Goal: Check status: Check status

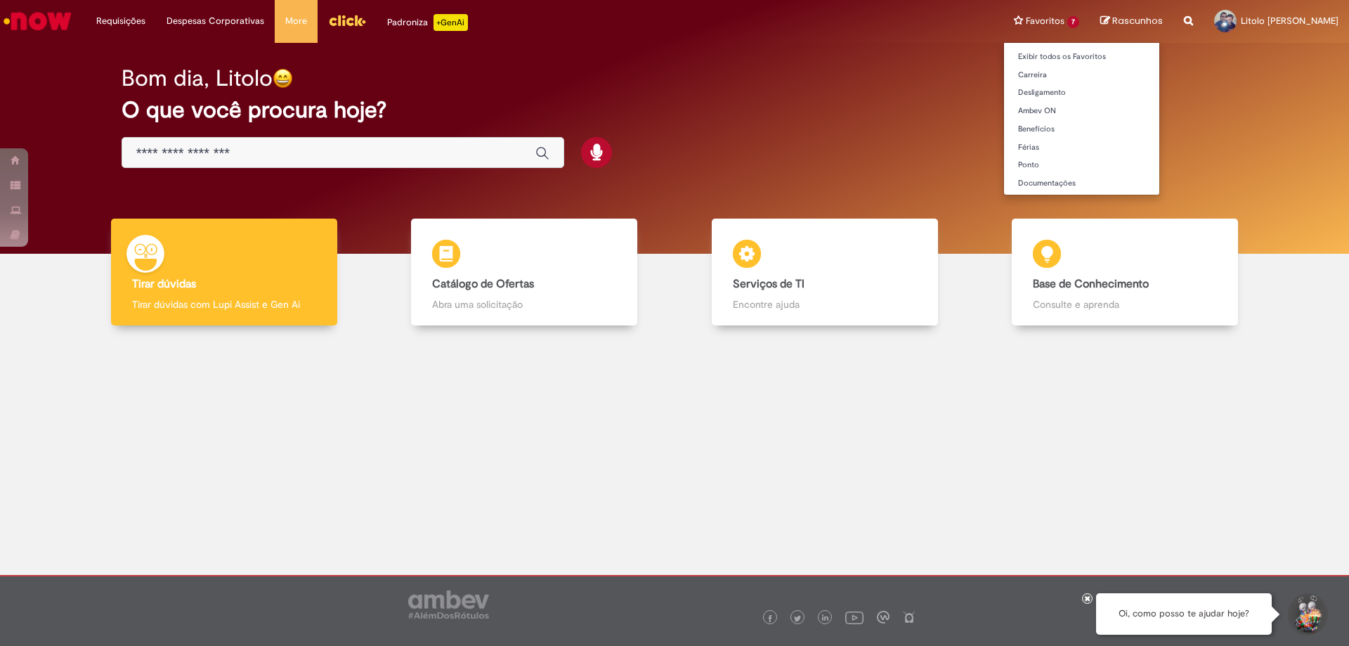
click at [1015, 15] on li "Favoritos 7 Exibir todos os Favoritos [GEOGRAPHIC_DATA] Desligamento Ambev ON B…" at bounding box center [1047, 21] width 86 height 42
click at [1012, 18] on li "Favoritos 7 Exibir todos os Favoritos [GEOGRAPHIC_DATA] Desligamento Ambev ON B…" at bounding box center [1047, 21] width 86 height 42
click at [1004, 18] on li "Favoritos 7 Exibir todos os Favoritos [GEOGRAPHIC_DATA] Desligamento Ambev ON B…" at bounding box center [1047, 21] width 86 height 42
click at [1004, 20] on li "Favoritos 7 Exibir todos os Favoritos [GEOGRAPHIC_DATA] Desligamento Ambev ON B…" at bounding box center [1047, 21] width 86 height 42
click at [1004, 11] on li "Favoritos 7 Exibir todos os Favoritos [GEOGRAPHIC_DATA] Desligamento Ambev ON B…" at bounding box center [1047, 21] width 86 height 42
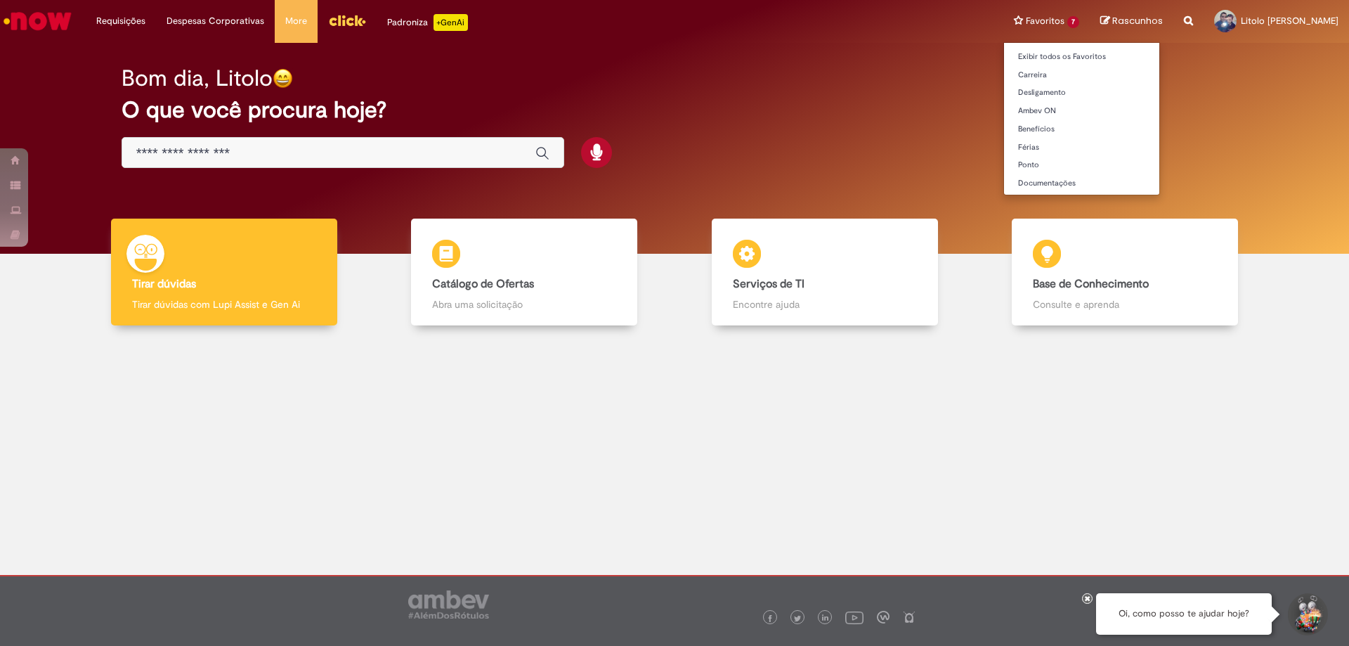
click at [1004, 16] on li "Favoritos 7 Exibir todos os Favoritos [GEOGRAPHIC_DATA] Desligamento Ambev ON B…" at bounding box center [1047, 21] width 86 height 42
click at [1005, 55] on link "Exibir todos os Favoritos" at bounding box center [1081, 56] width 155 height 15
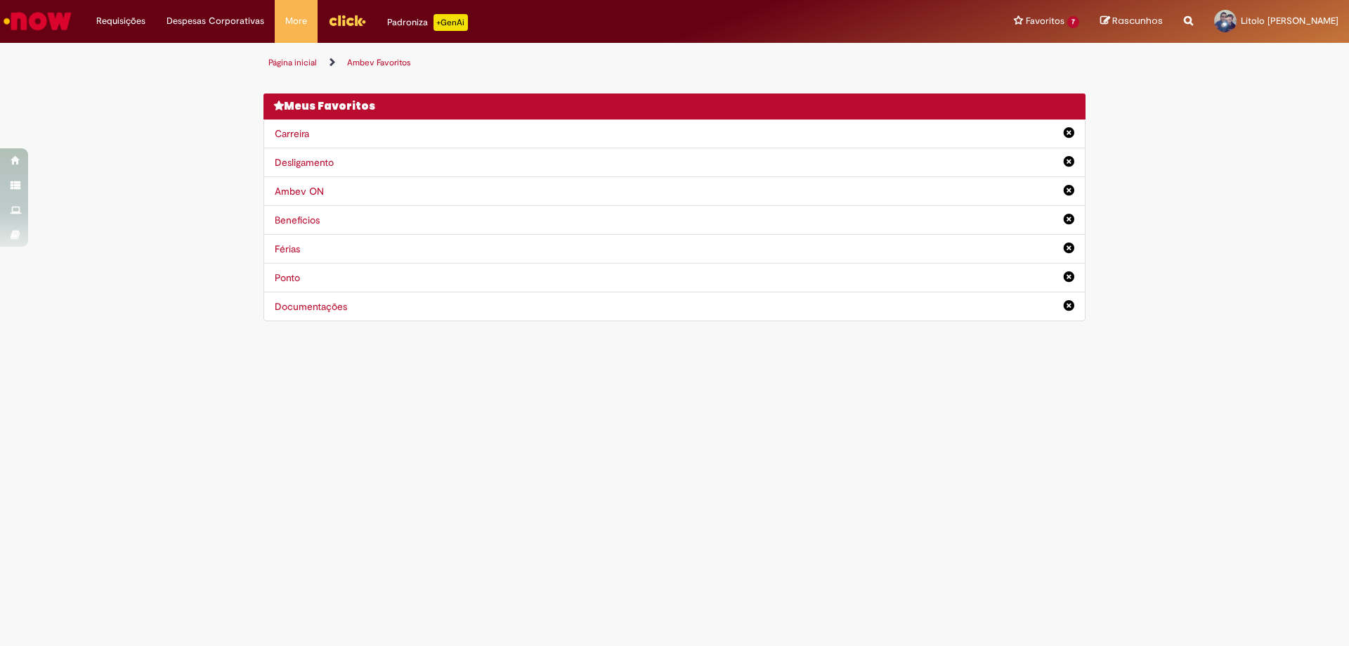
click at [323, 283] on div "Ponto" at bounding box center [675, 278] width 822 height 30
click at [287, 283] on link "Ponto" at bounding box center [287, 277] width 25 height 13
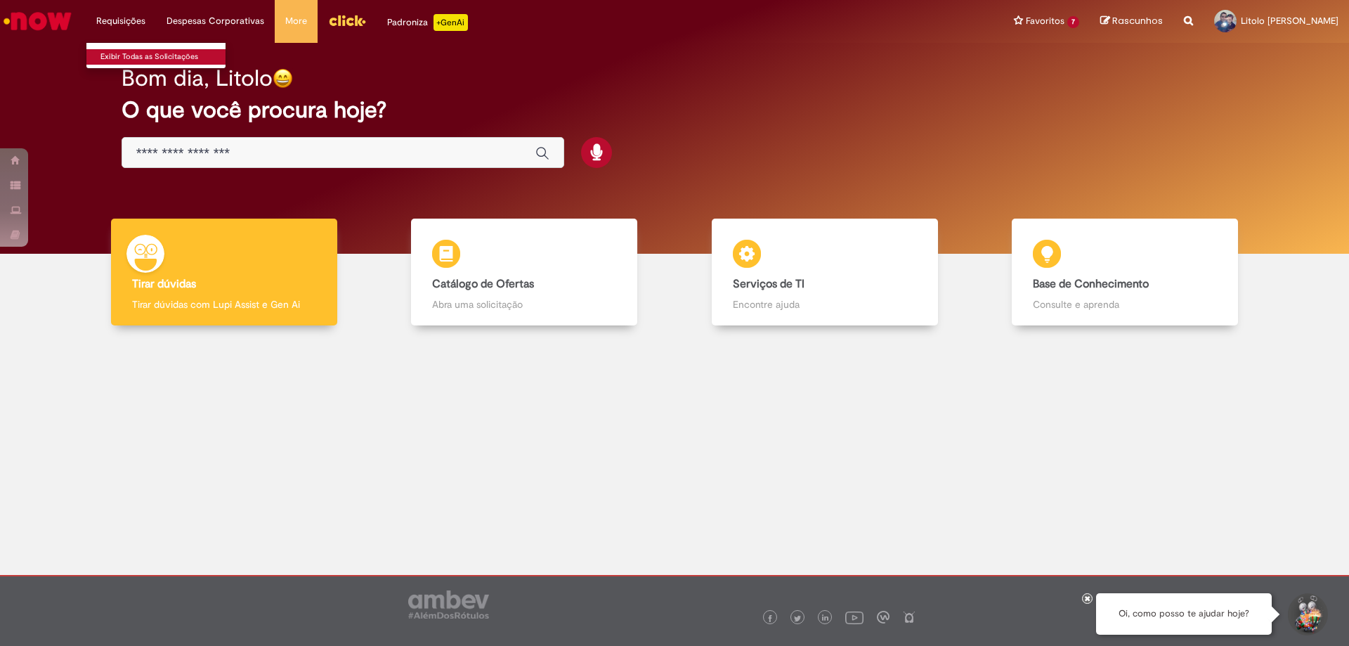
click at [141, 51] on link "Exibir Todas as Solicitações" at bounding box center [163, 56] width 155 height 15
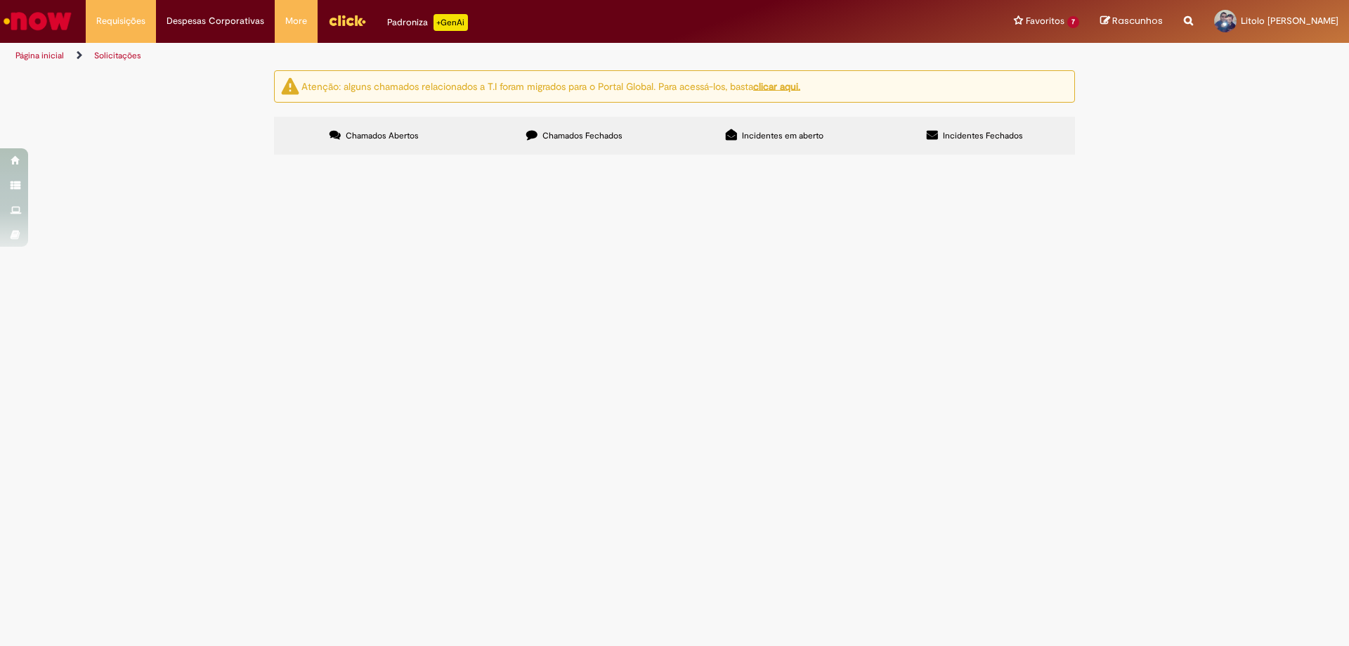
click at [567, 129] on label "Chamados Fechados" at bounding box center [574, 136] width 200 height 38
click at [742, 135] on span "Incidentes em aberto" at bounding box center [783, 135] width 82 height 11
click at [995, 136] on span "Incidentes Fechados" at bounding box center [983, 135] width 80 height 11
click at [397, 136] on span "Chamados Abertos" at bounding box center [382, 135] width 73 height 11
click at [560, 138] on span "Chamados Fechados" at bounding box center [583, 135] width 80 height 11
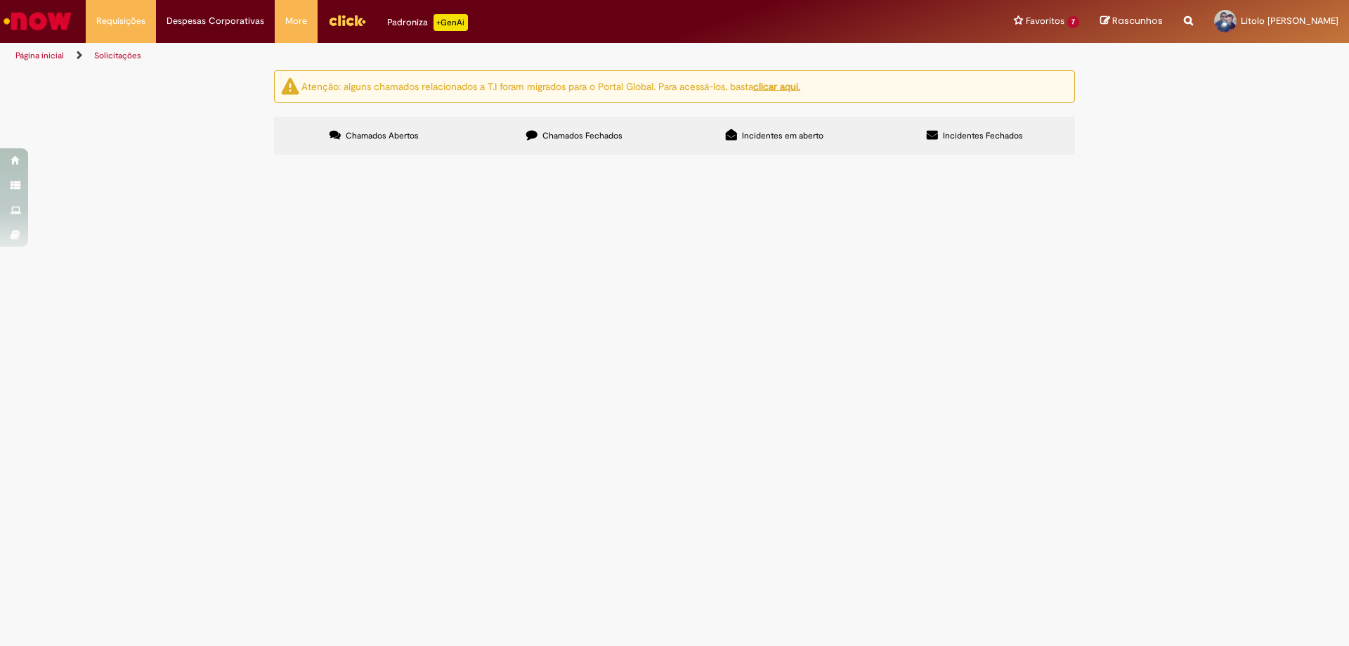
click at [0, 0] on div "Status" at bounding box center [0, 0] width 0 height 0
click at [0, 0] on th "Status" at bounding box center [0, 0] width 0 height 0
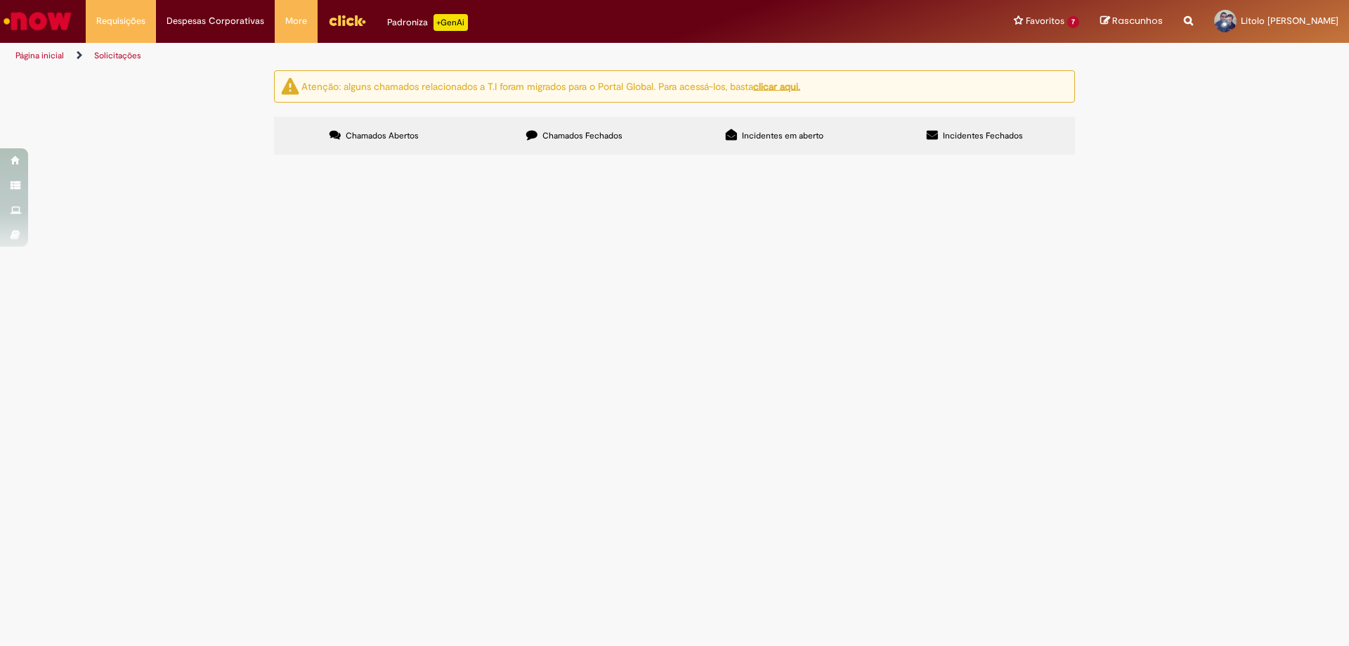
scroll to position [413, 0]
click at [0, 0] on div at bounding box center [0, 0] width 0 height 0
click at [0, 0] on div "Linhas 1 − 8 de 8" at bounding box center [0, 0] width 0 height 0
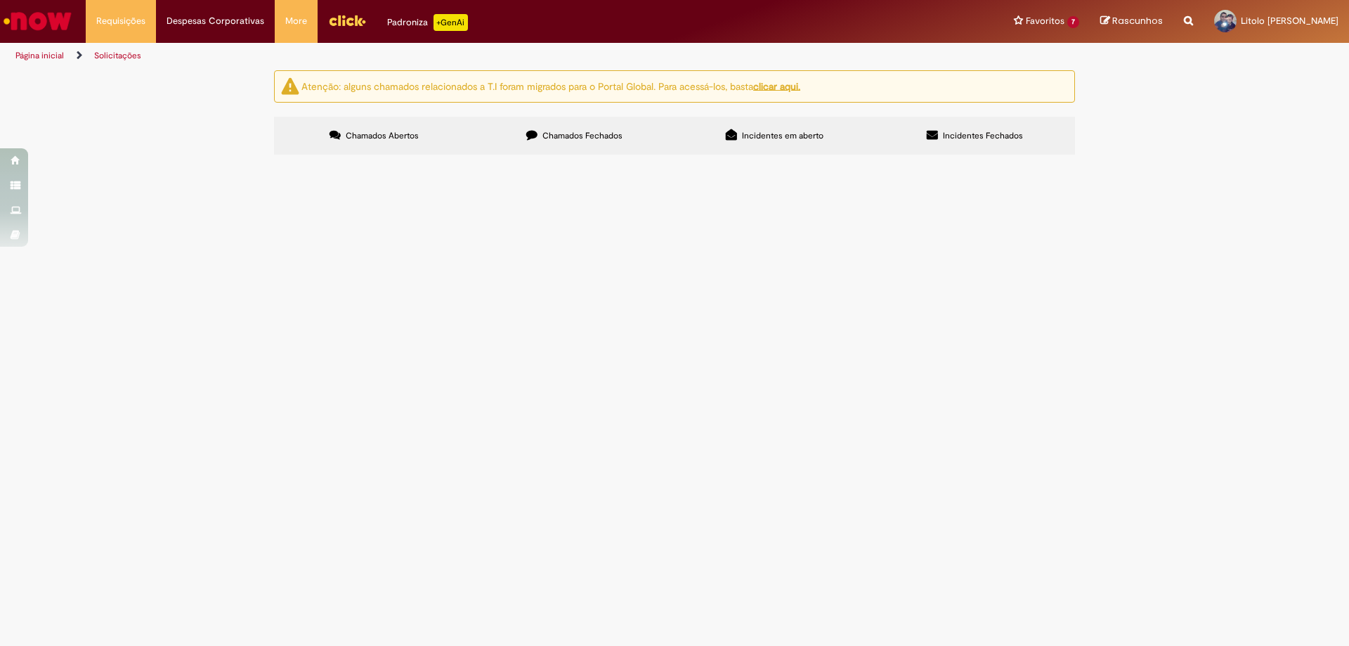
scroll to position [0, 0]
click at [0, 0] on div "Pesquisa Satisfação" at bounding box center [0, 0] width 0 height 0
click at [0, 0] on div "Encerrado" at bounding box center [0, 0] width 0 height 0
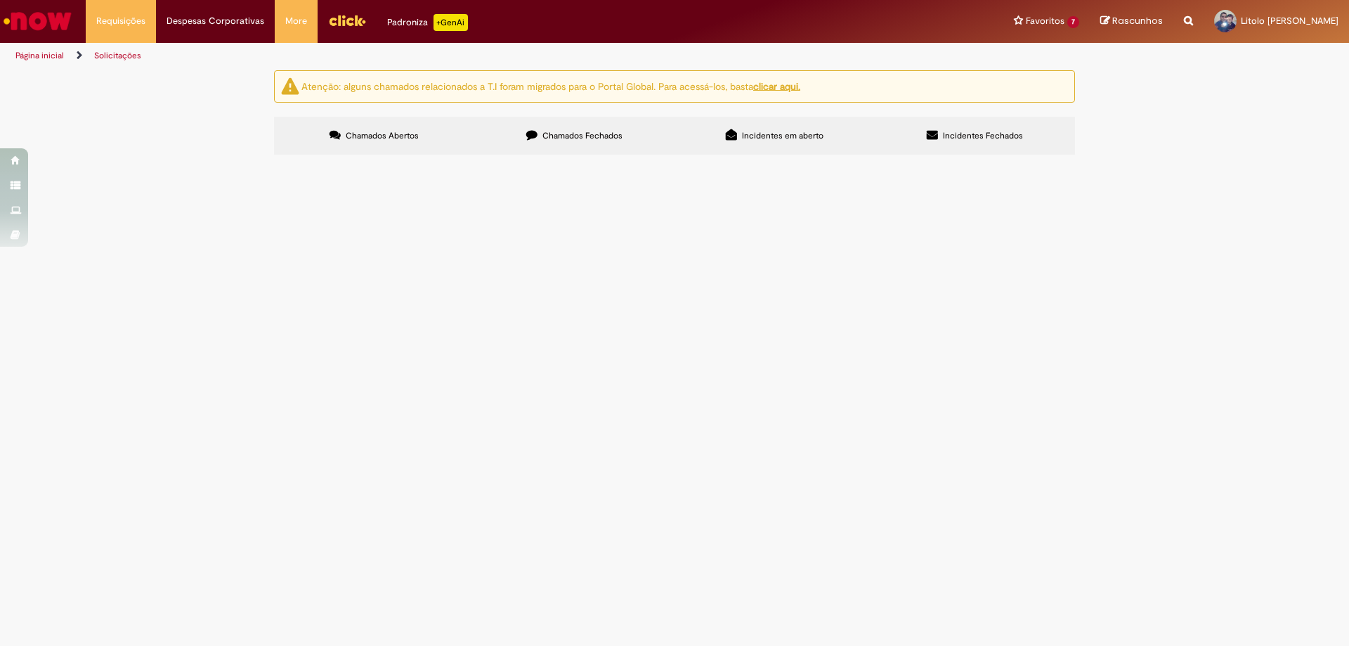
click at [0, 0] on button at bounding box center [0, 0] width 0 height 0
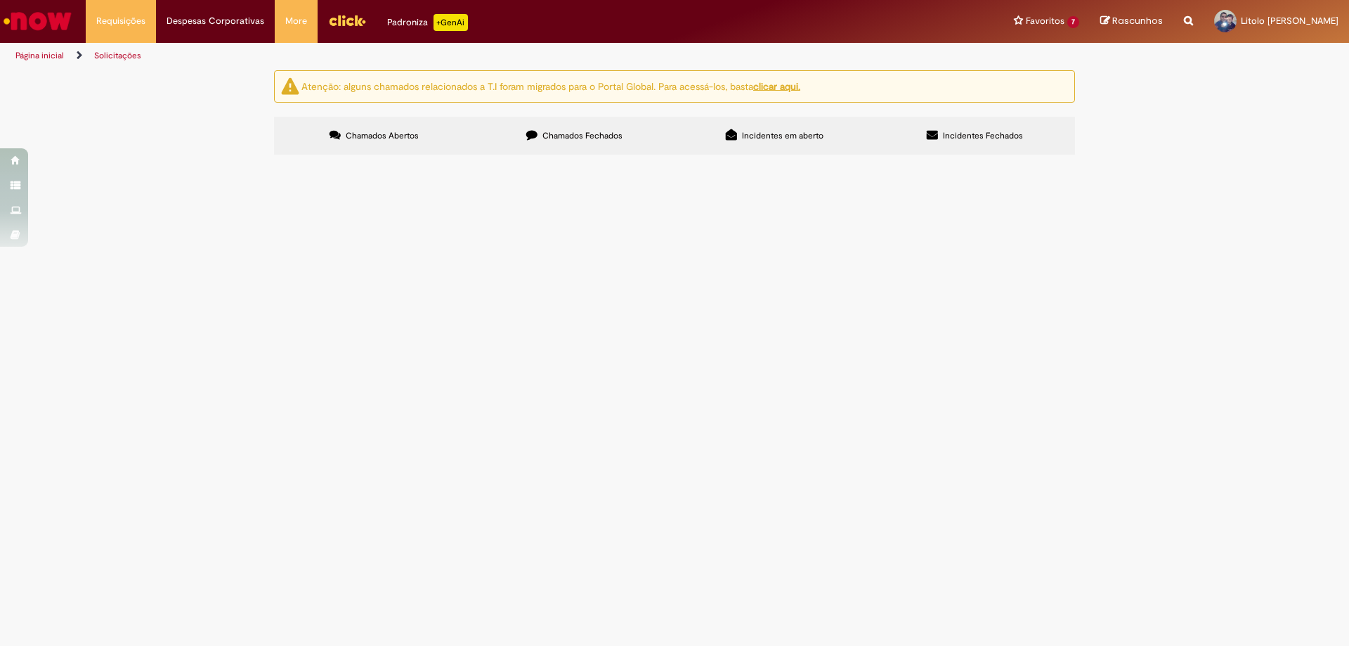
scroll to position [0, 0]
click at [0, 0] on button at bounding box center [0, 0] width 0 height 0
click at [0, 0] on span "Eu, Lítolo Roberto Santana do Nascimento, funcionário da empresa Ambev S/A exer…" at bounding box center [0, 0] width 0 height 0
